Goal: Information Seeking & Learning: Compare options

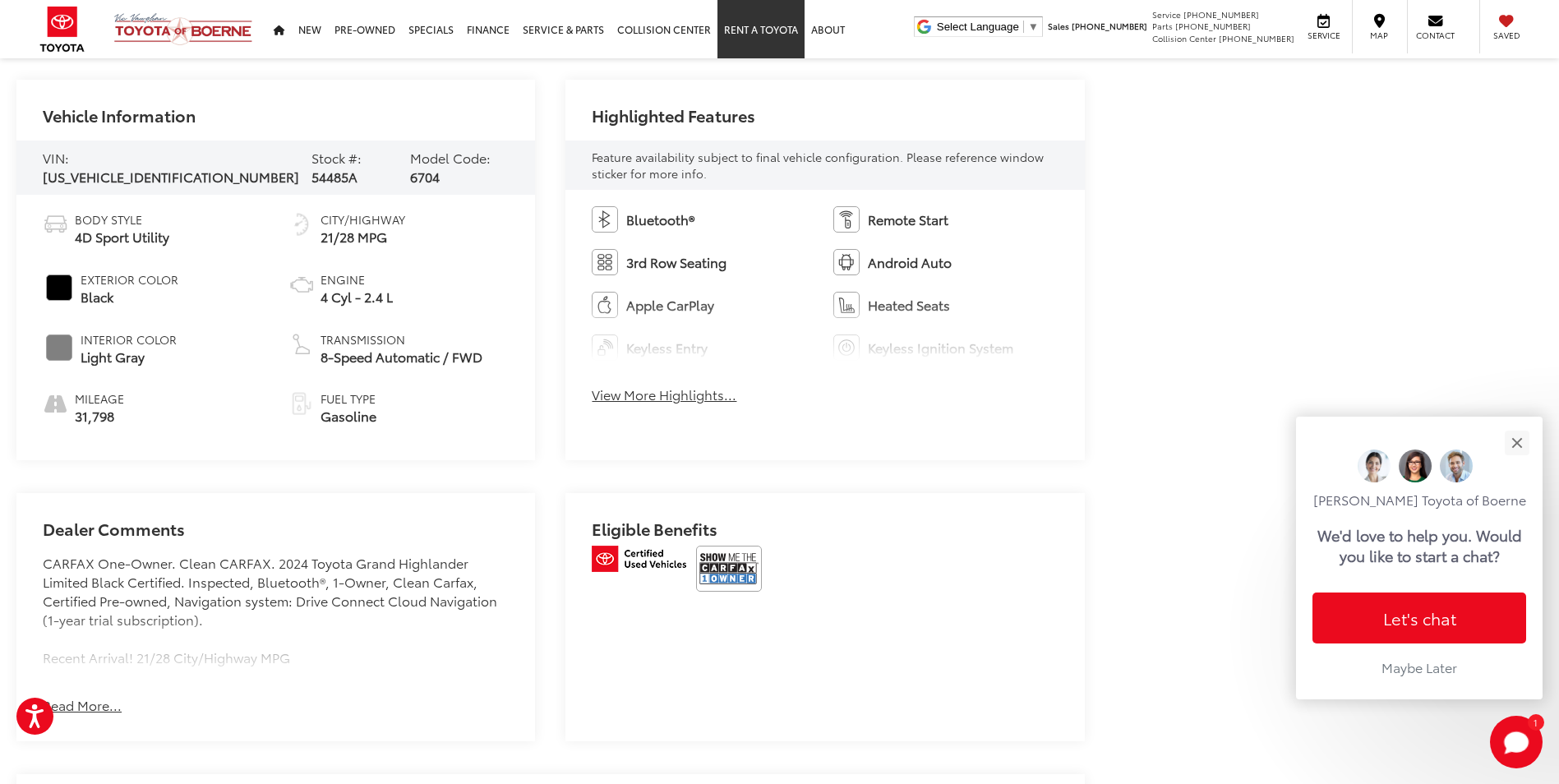
click at [745, 1] on link "Rent a Toyota" at bounding box center [760, 29] width 87 height 58
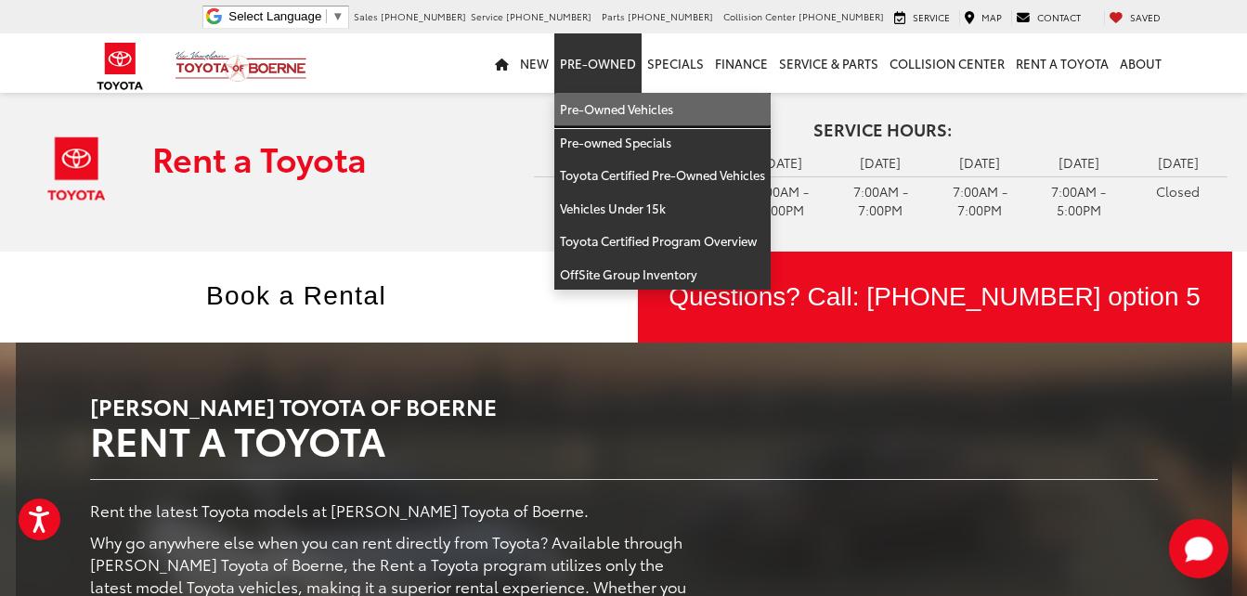
click at [598, 106] on link "Pre-Owned Vehicles" at bounding box center [662, 109] width 216 height 33
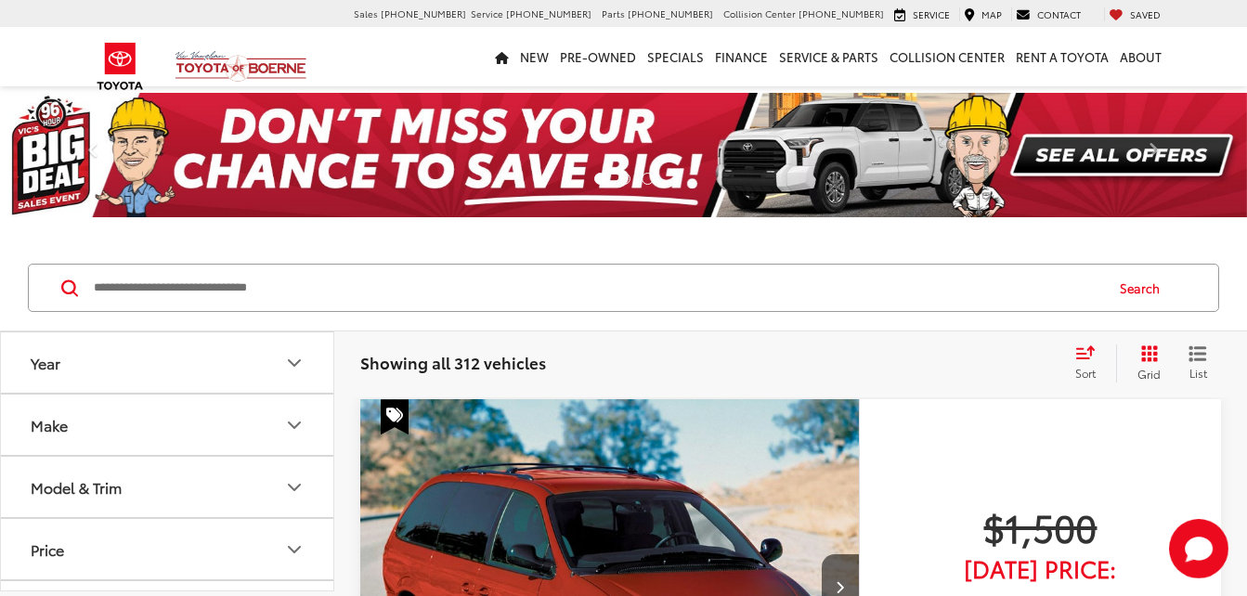
click at [205, 283] on input "Search by Make, Model, or Keyword" at bounding box center [597, 287] width 1010 height 45
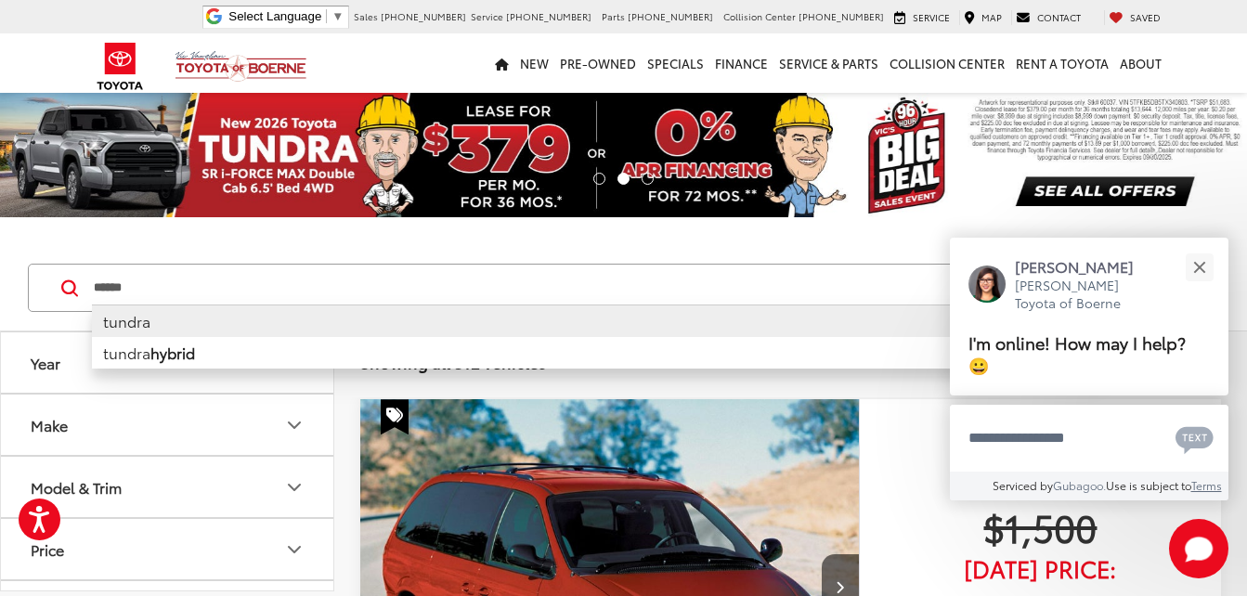
click at [230, 321] on li "tundra" at bounding box center [597, 320] width 1010 height 32
type input "******"
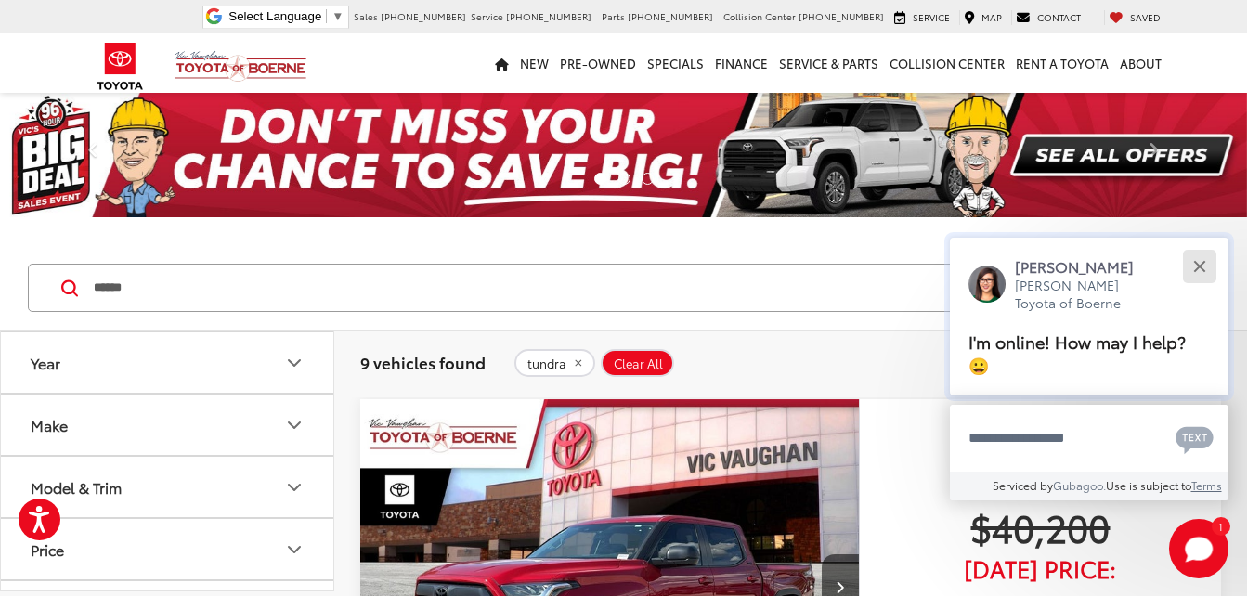
click at [1191, 270] on button "Close" at bounding box center [1199, 267] width 40 height 40
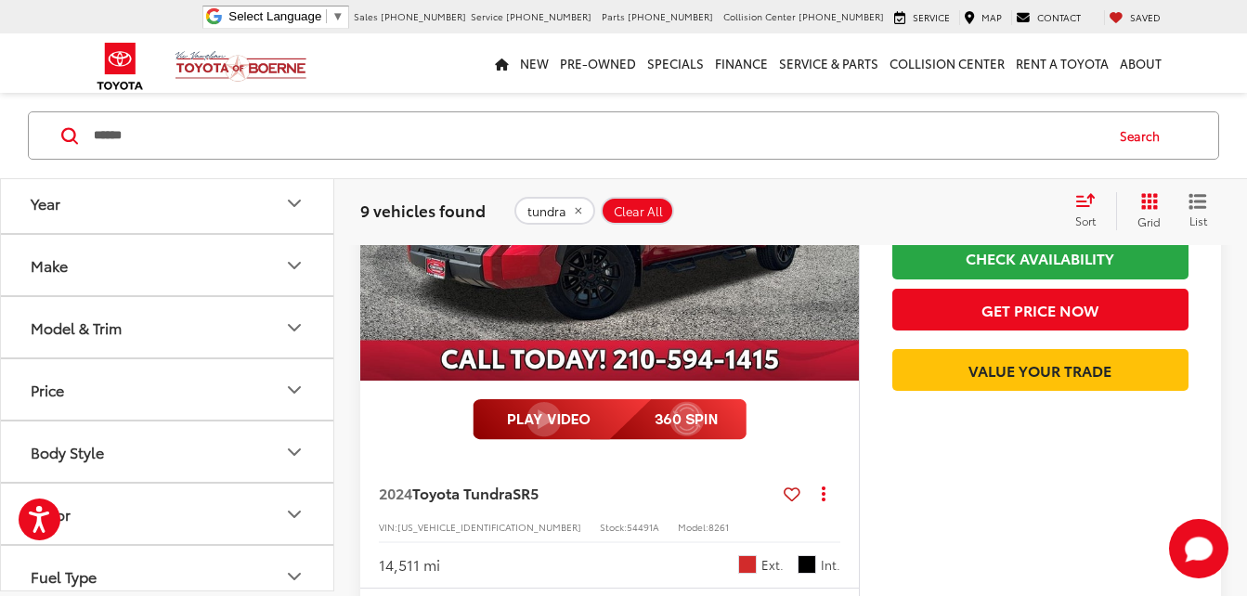
scroll to position [371, 0]
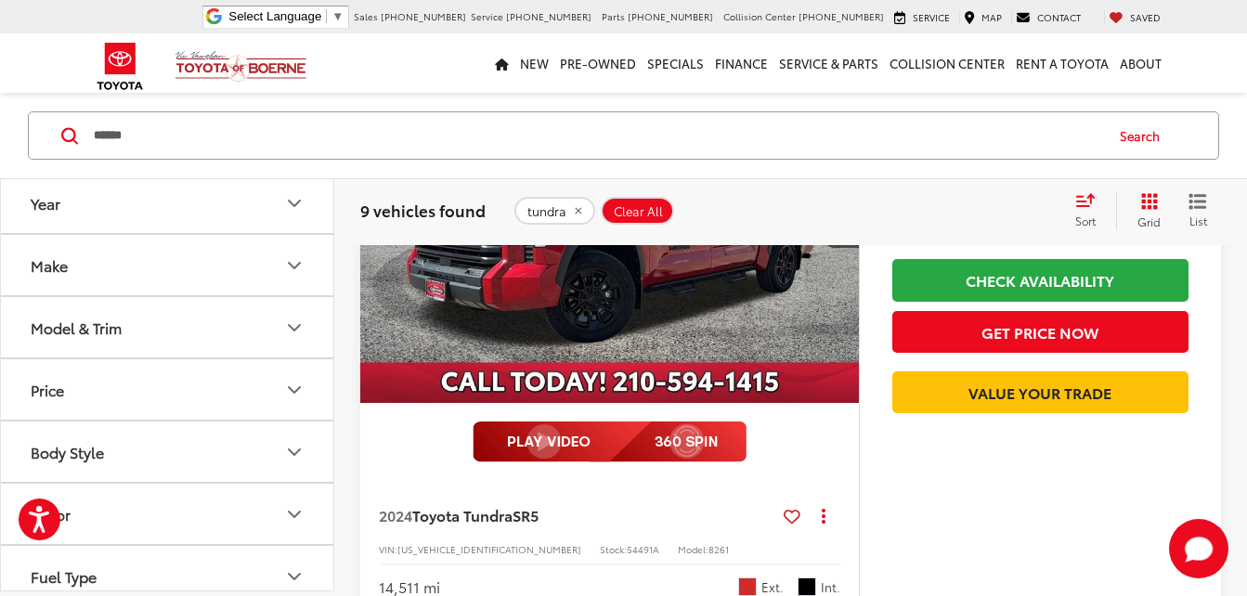
click at [1087, 213] on span "Sort" at bounding box center [1085, 221] width 20 height 16
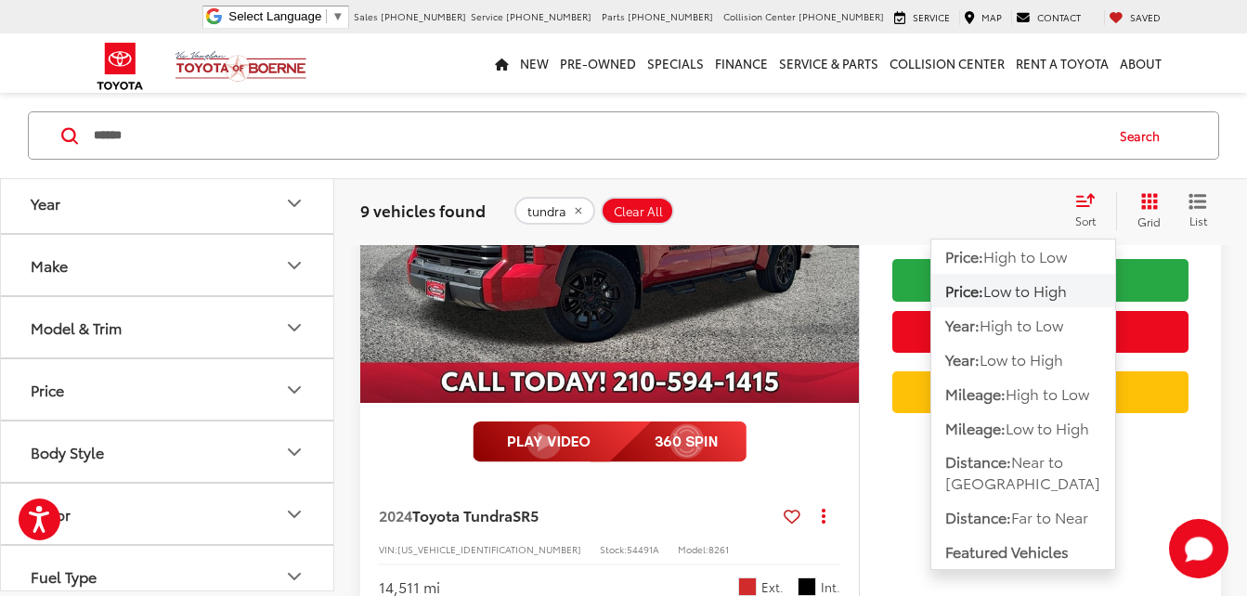
click at [1032, 299] on span "Low to High" at bounding box center [1025, 289] width 84 height 21
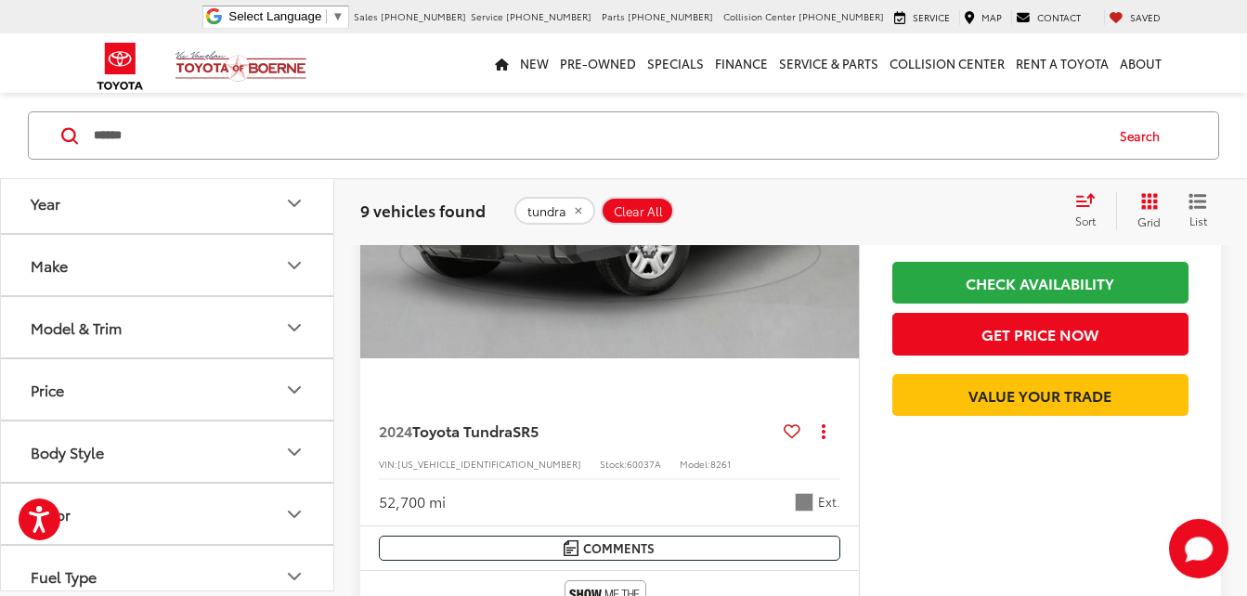
scroll to position [6371, 0]
